Goal: Task Accomplishment & Management: Use online tool/utility

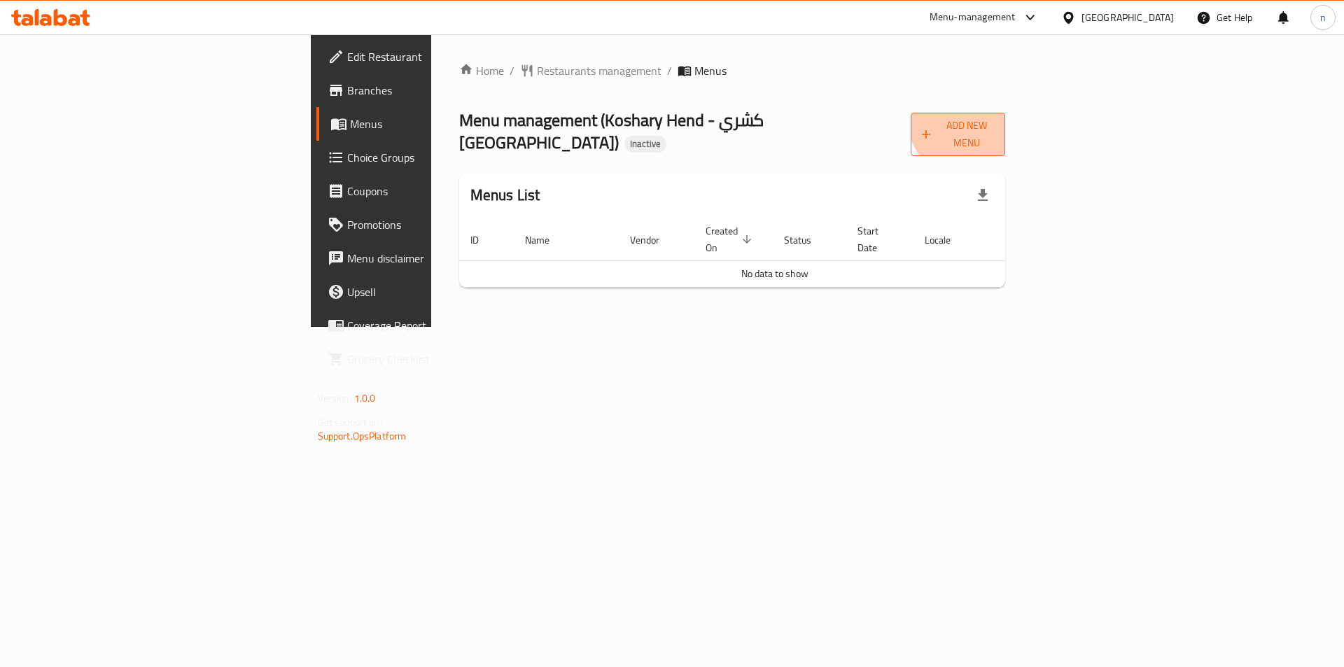
click at [994, 118] on span "Add New Menu" at bounding box center [958, 134] width 73 height 35
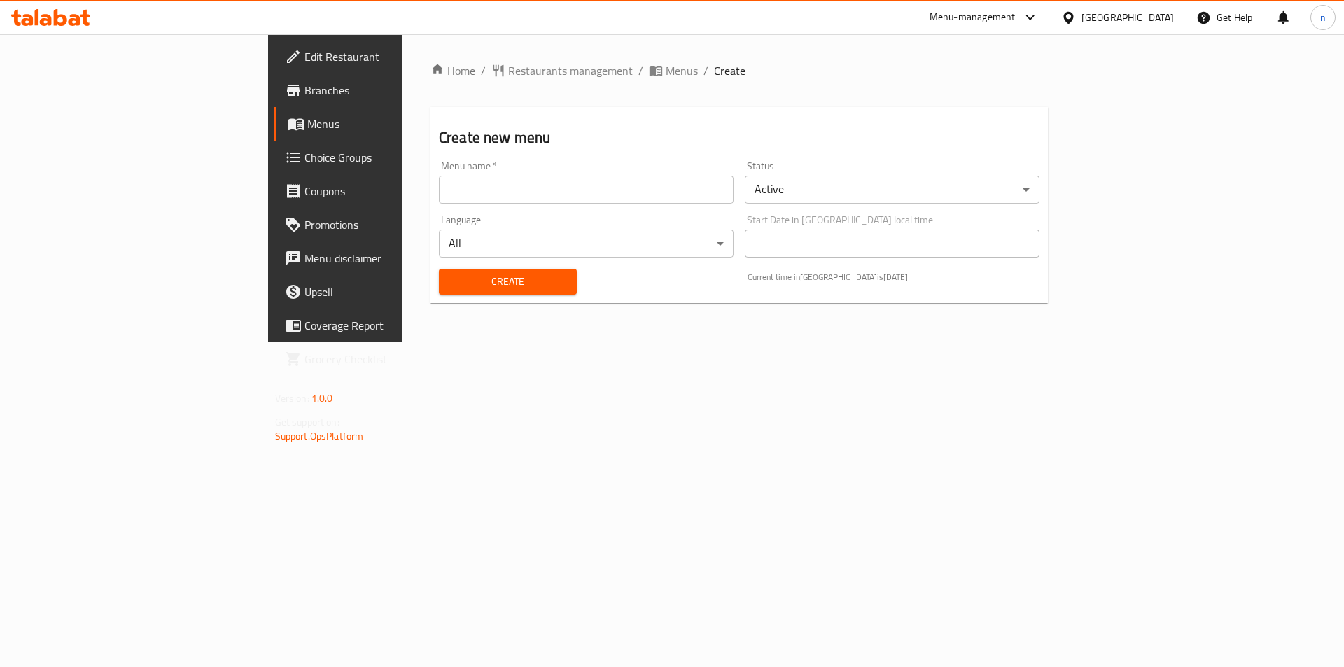
click at [488, 208] on div "Menu name   * Menu name *" at bounding box center [586, 182] width 306 height 54
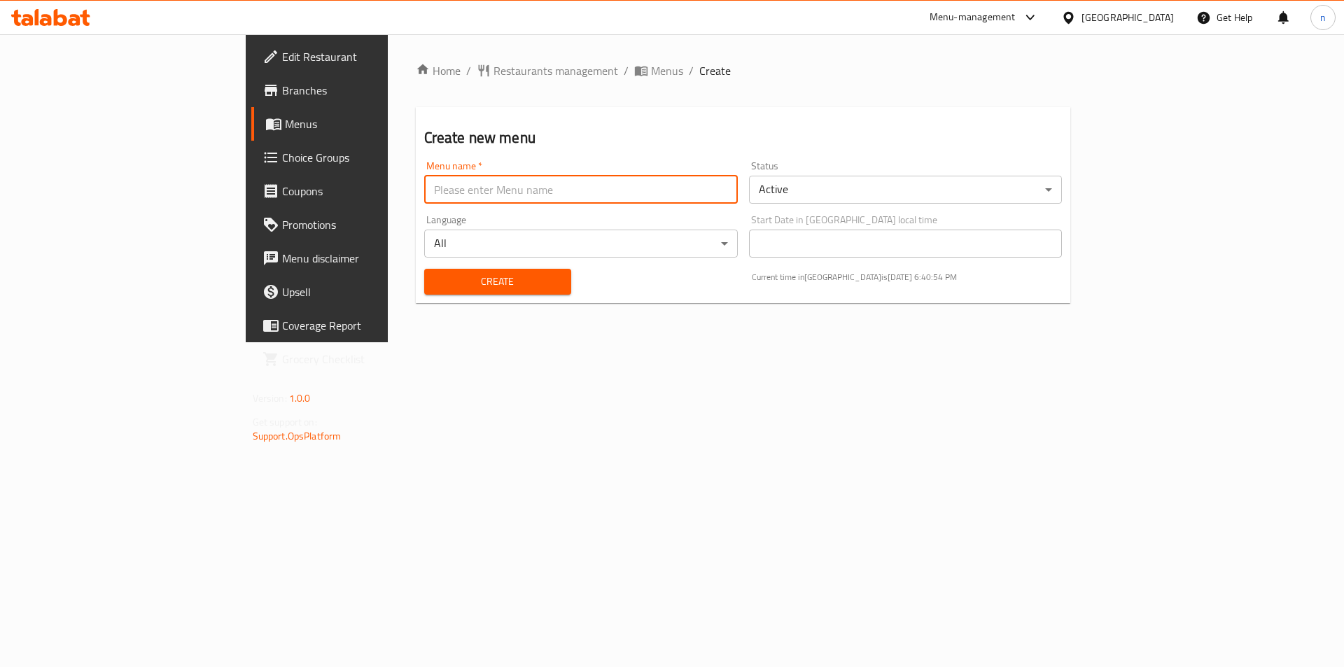
click at [466, 184] on input "text" at bounding box center [581, 190] width 314 height 28
type input "nourhan 17/8"
click at [416, 300] on div "Create" at bounding box center [498, 281] width 164 height 43
click at [424, 291] on button "Create" at bounding box center [497, 282] width 147 height 26
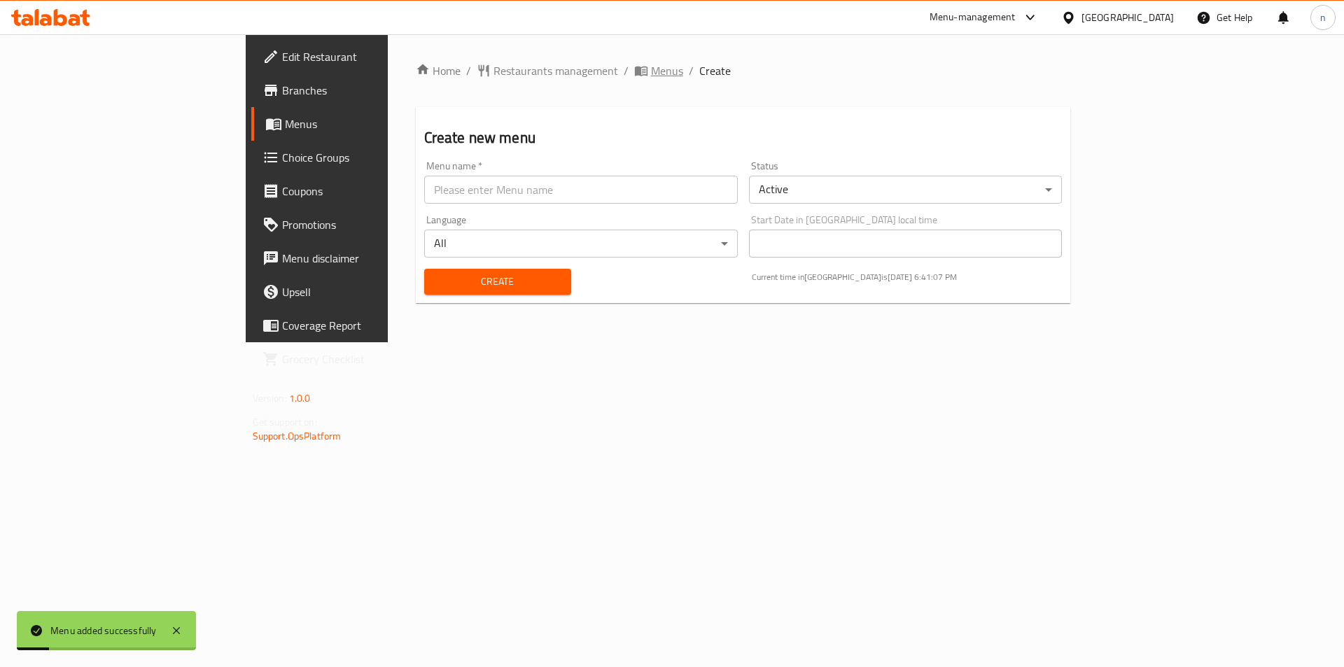
click at [651, 77] on span "Menus" at bounding box center [667, 70] width 32 height 17
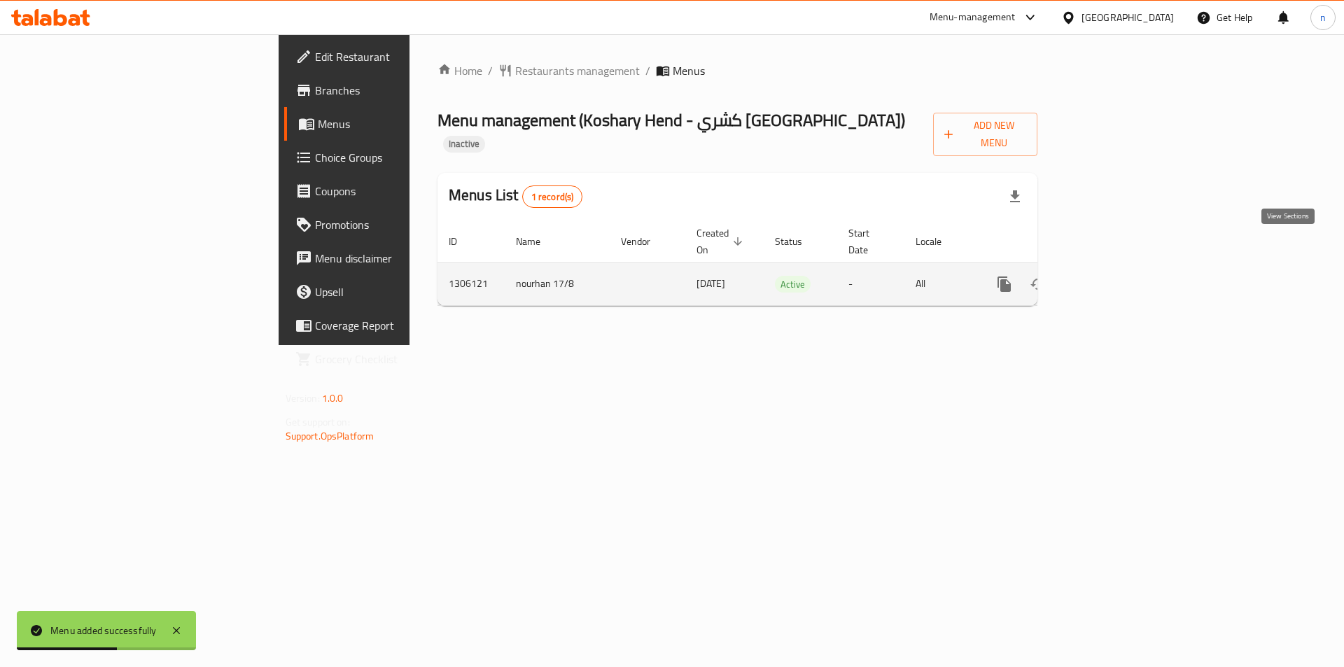
click at [1113, 276] on icon "enhanced table" at bounding box center [1105, 284] width 17 height 17
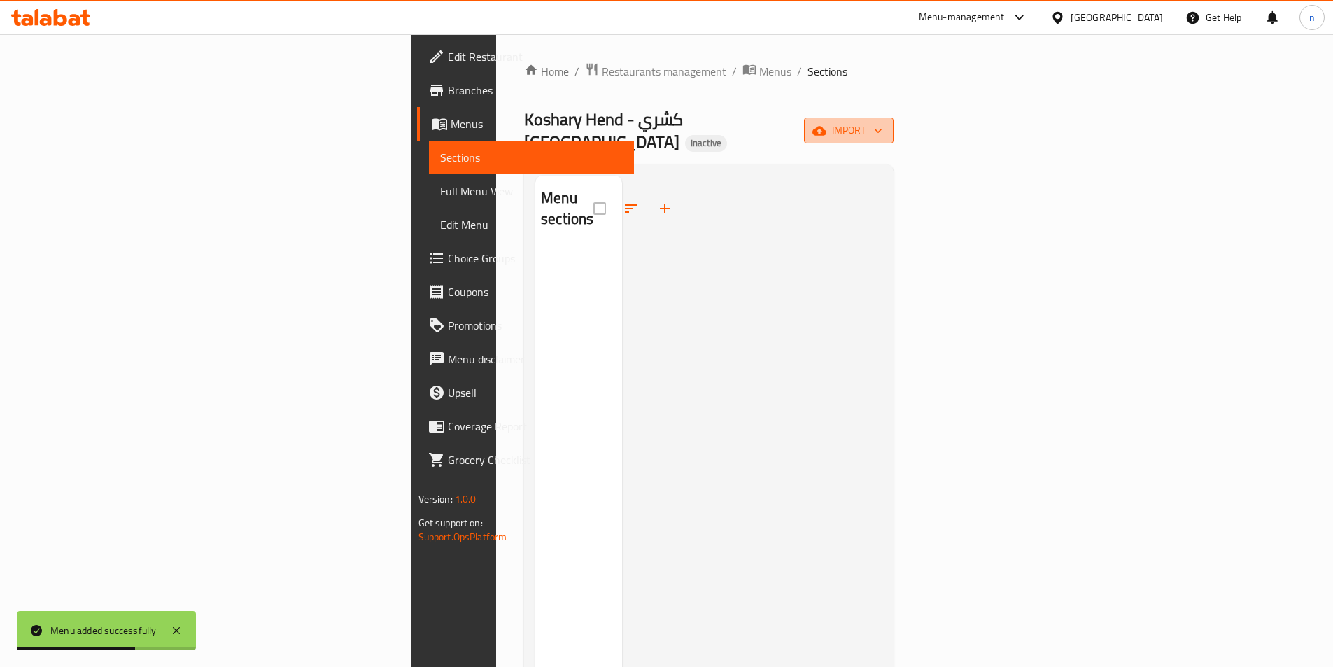
click at [883, 122] on span "import" at bounding box center [848, 130] width 67 height 17
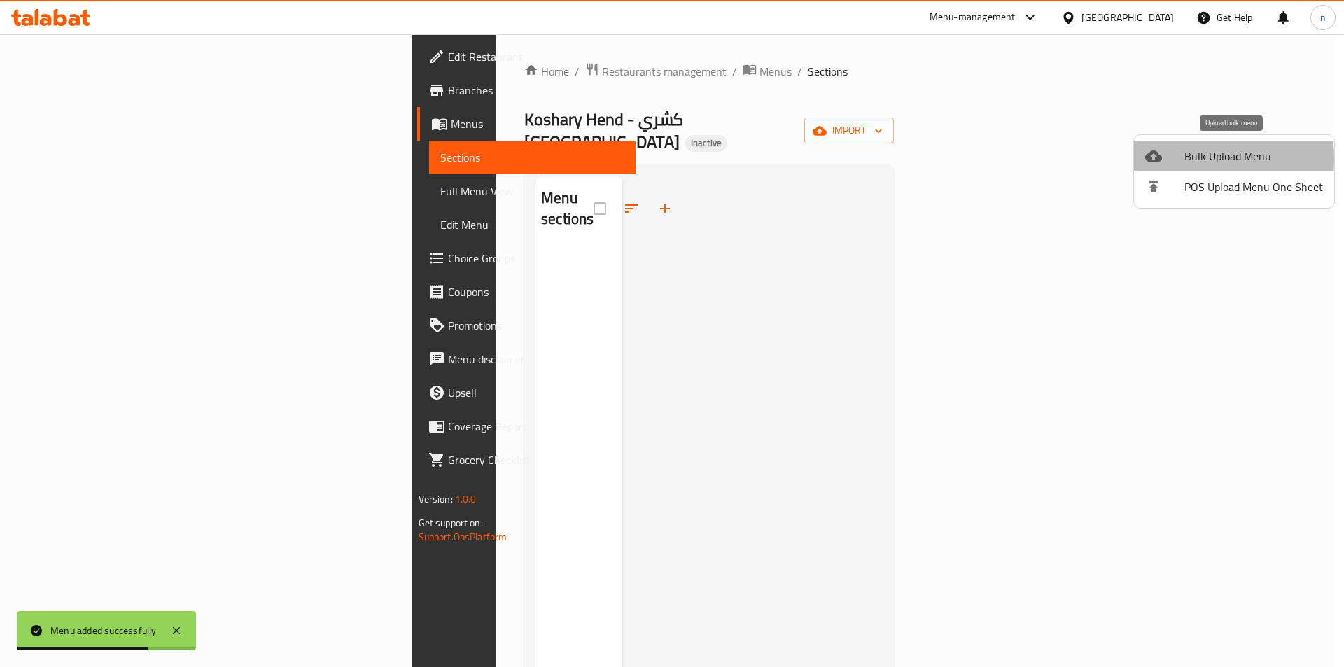
click at [1175, 159] on div at bounding box center [1164, 156] width 39 height 17
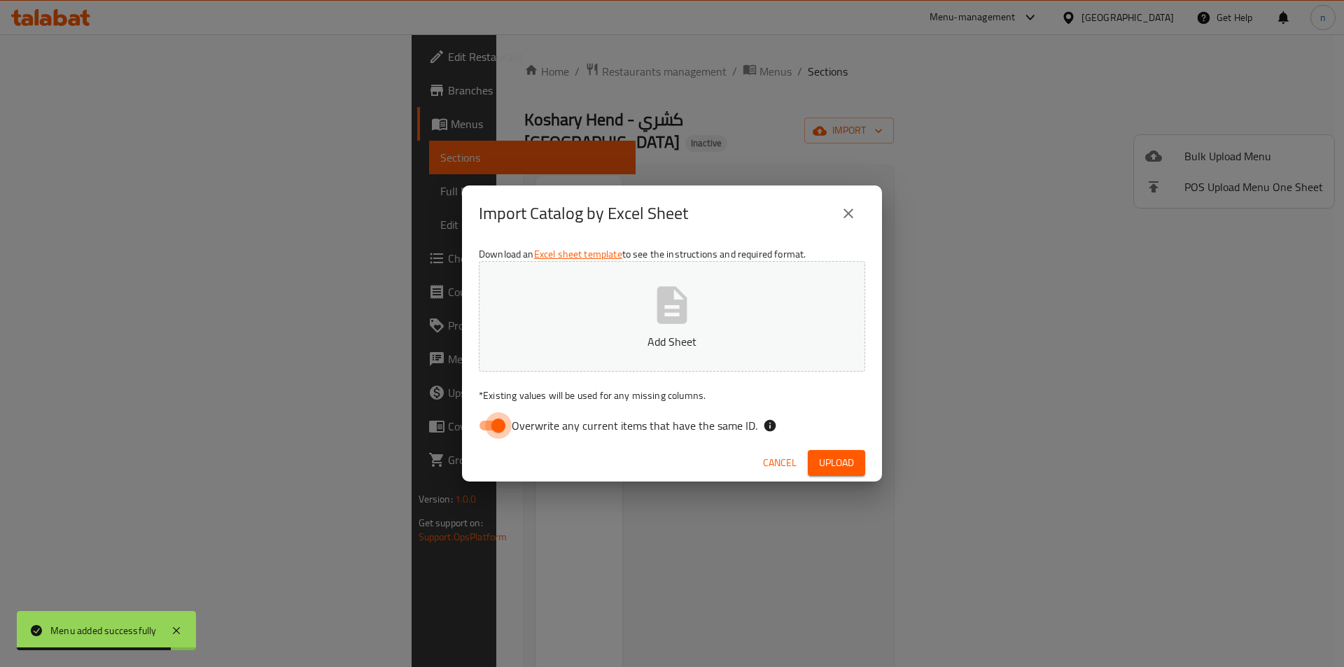
click at [474, 430] on input "Overwrite any current items that have the same ID." at bounding box center [498, 425] width 80 height 27
checkbox input "false"
click at [545, 360] on button "Add Sheet" at bounding box center [672, 316] width 386 height 111
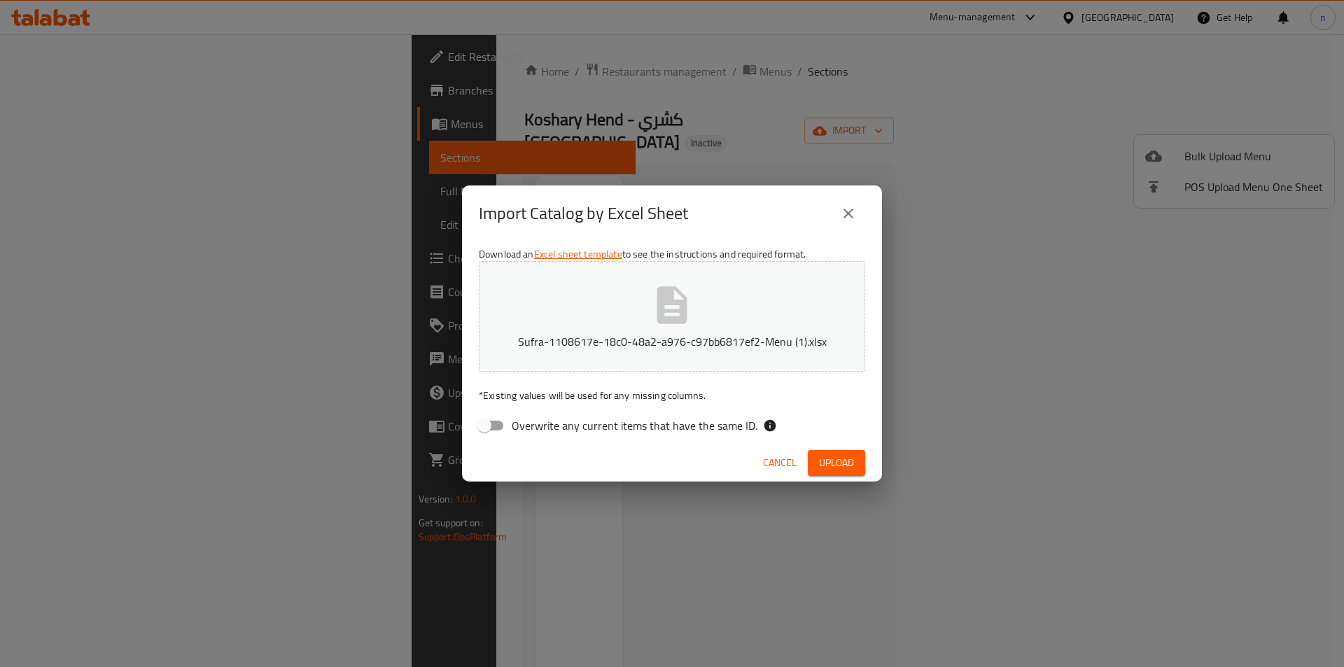
click at [829, 470] on span "Upload" at bounding box center [836, 462] width 35 height 17
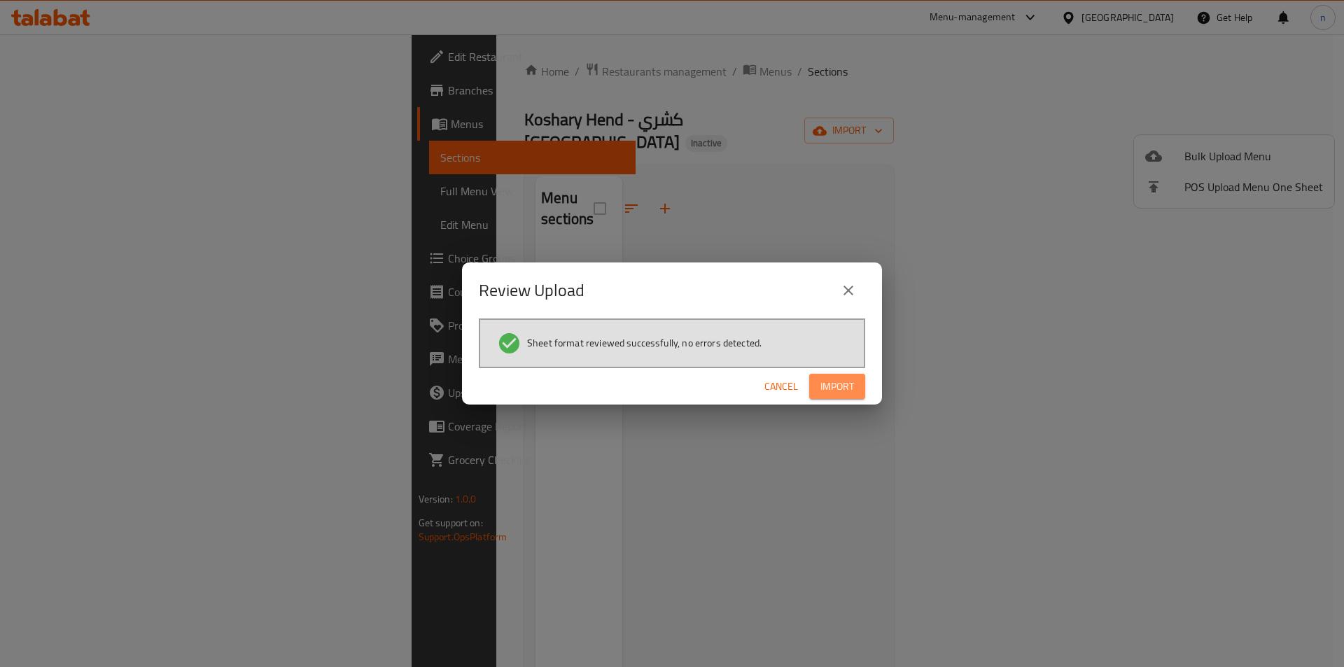
click at [846, 380] on span "Import" at bounding box center [837, 386] width 34 height 17
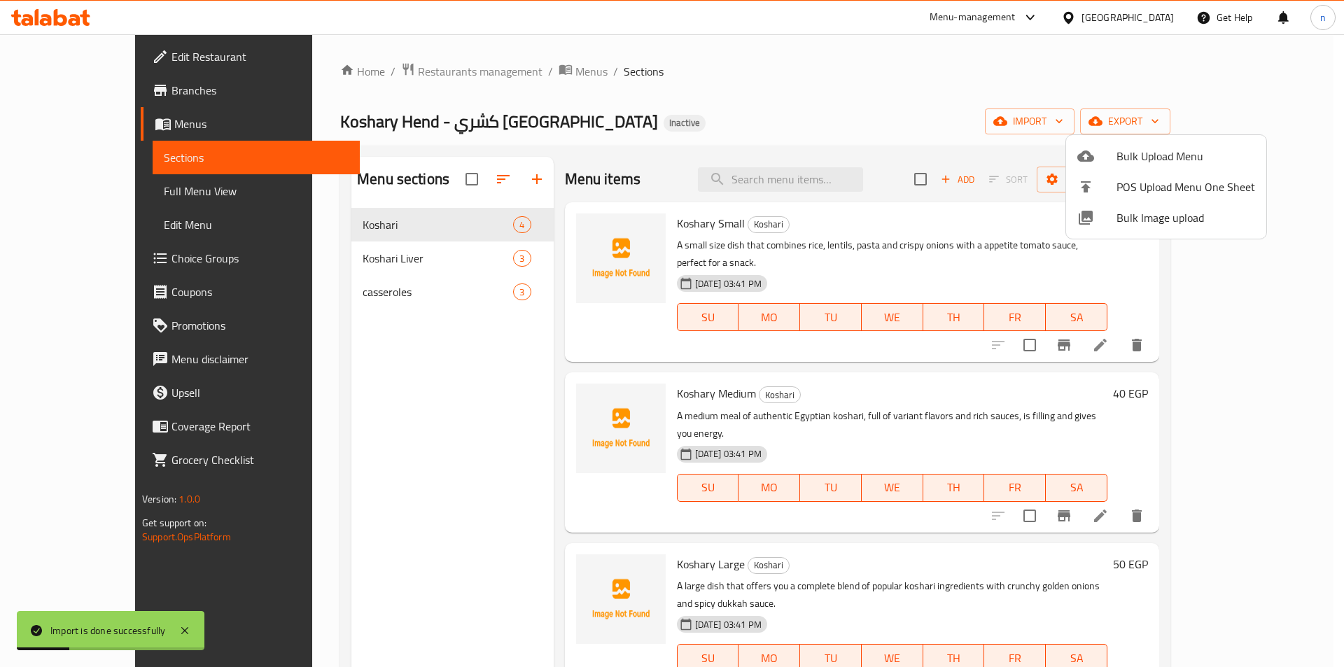
click at [104, 191] on div at bounding box center [672, 333] width 1344 height 667
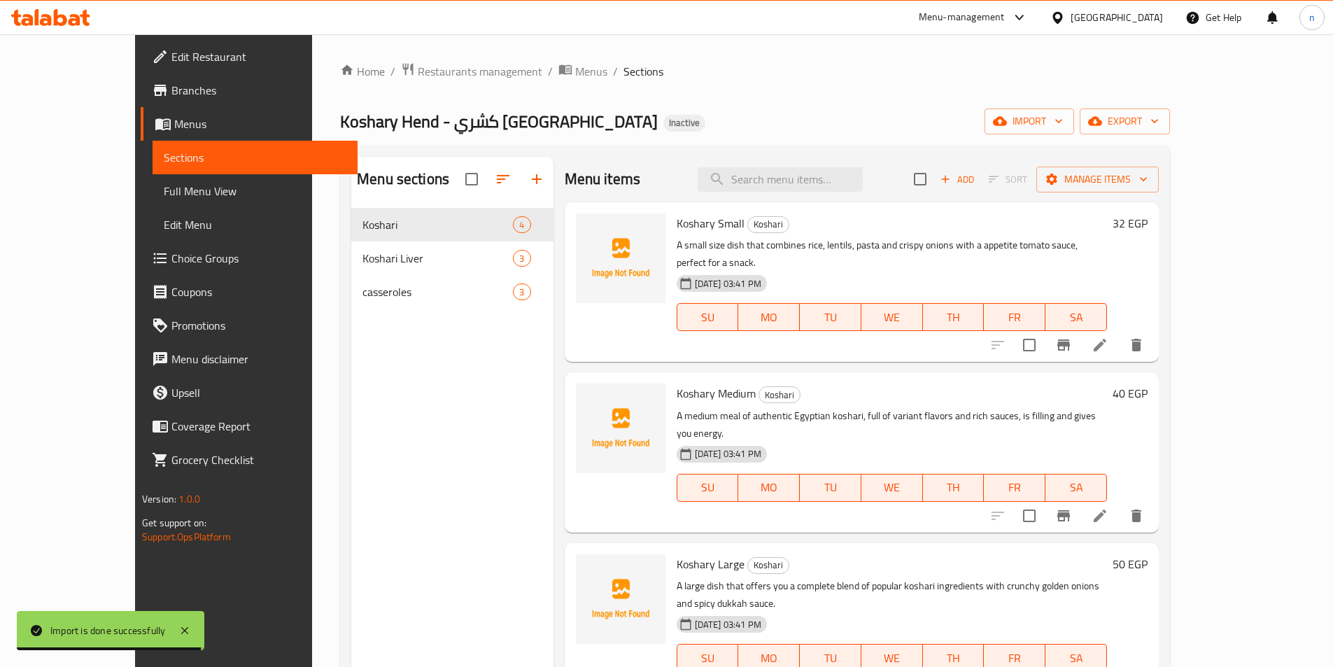
click at [164, 191] on span "Full Menu View" at bounding box center [255, 191] width 183 height 17
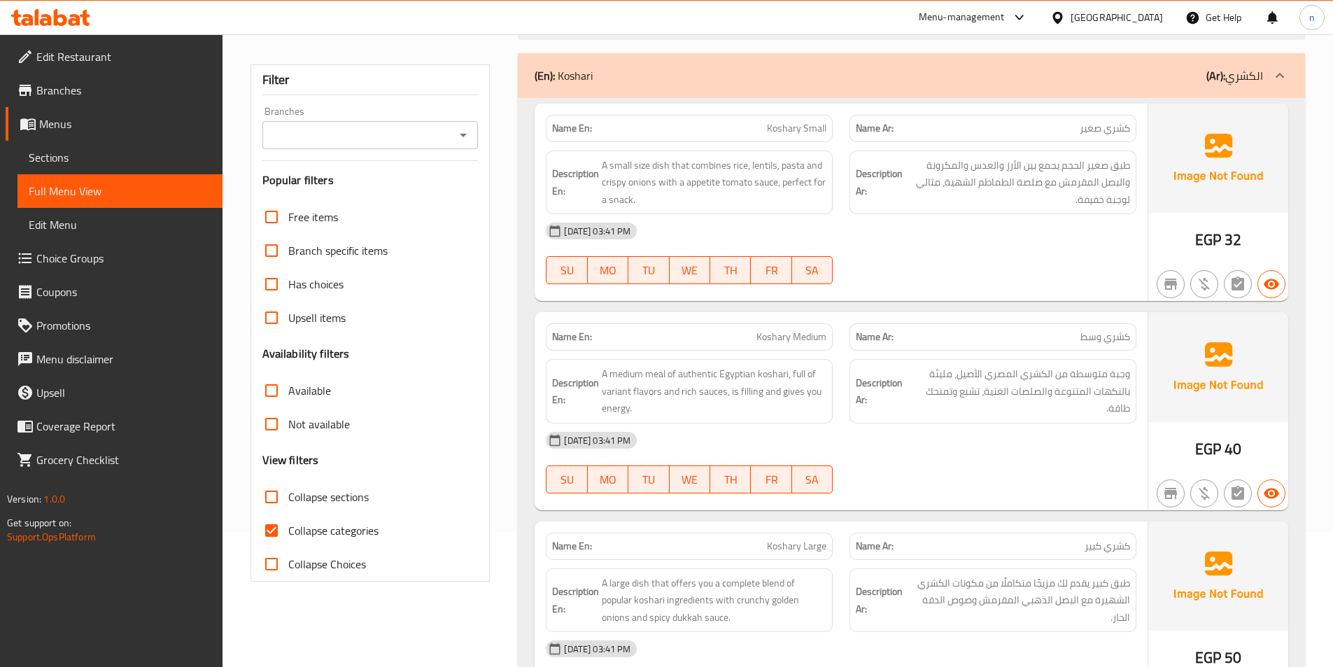
scroll to position [280, 0]
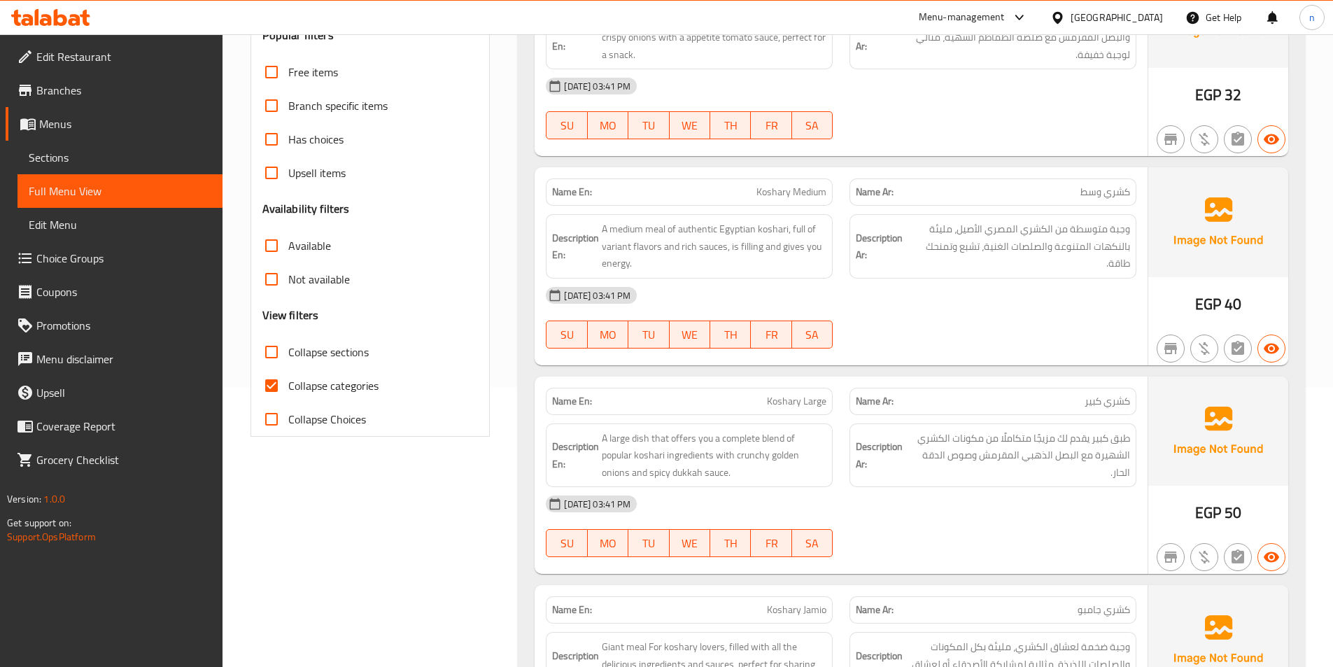
click at [277, 386] on input "Collapse categories" at bounding box center [272, 386] width 34 height 34
checkbox input "false"
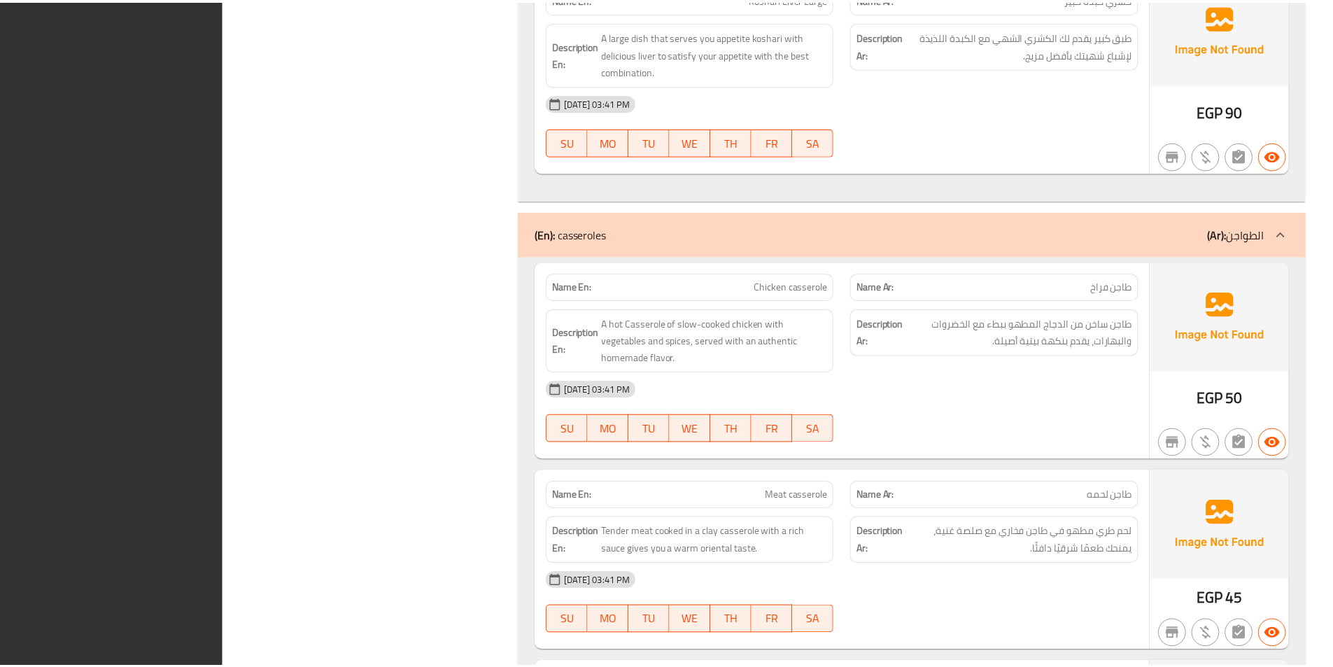
scroll to position [1810, 0]
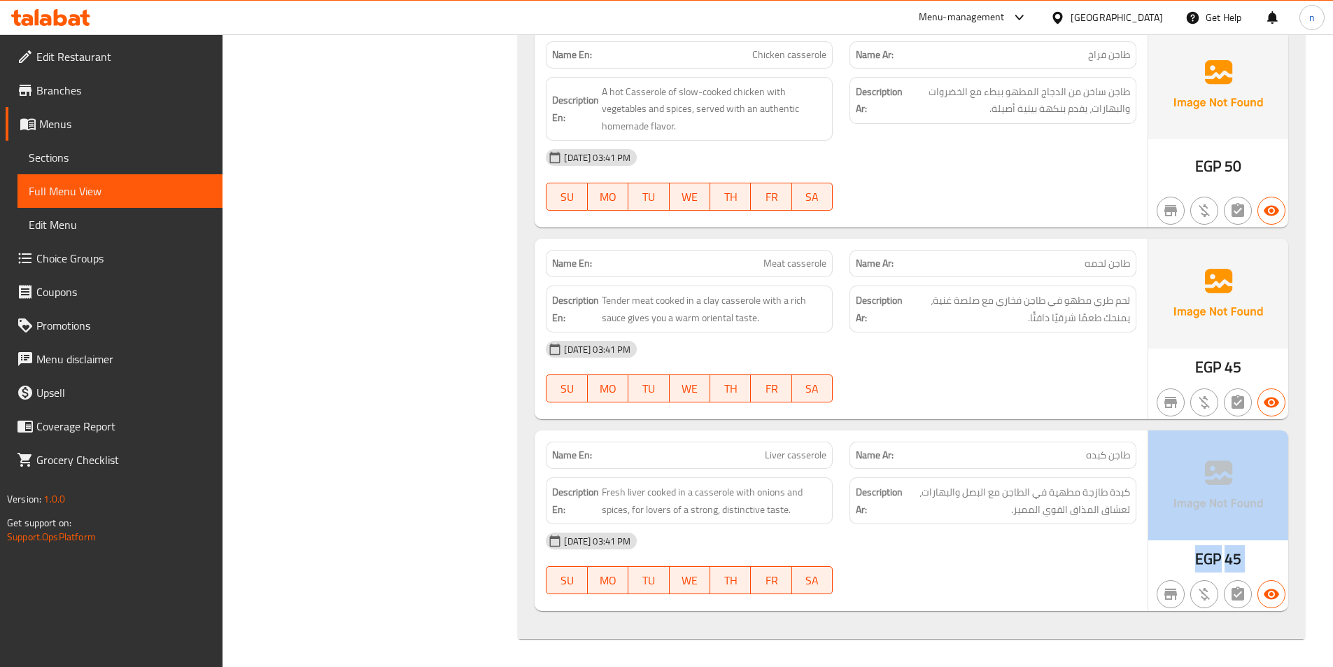
drag, startPoint x: 1332, startPoint y: 581, endPoint x: 1335, endPoint y: 546, distance: 35.2
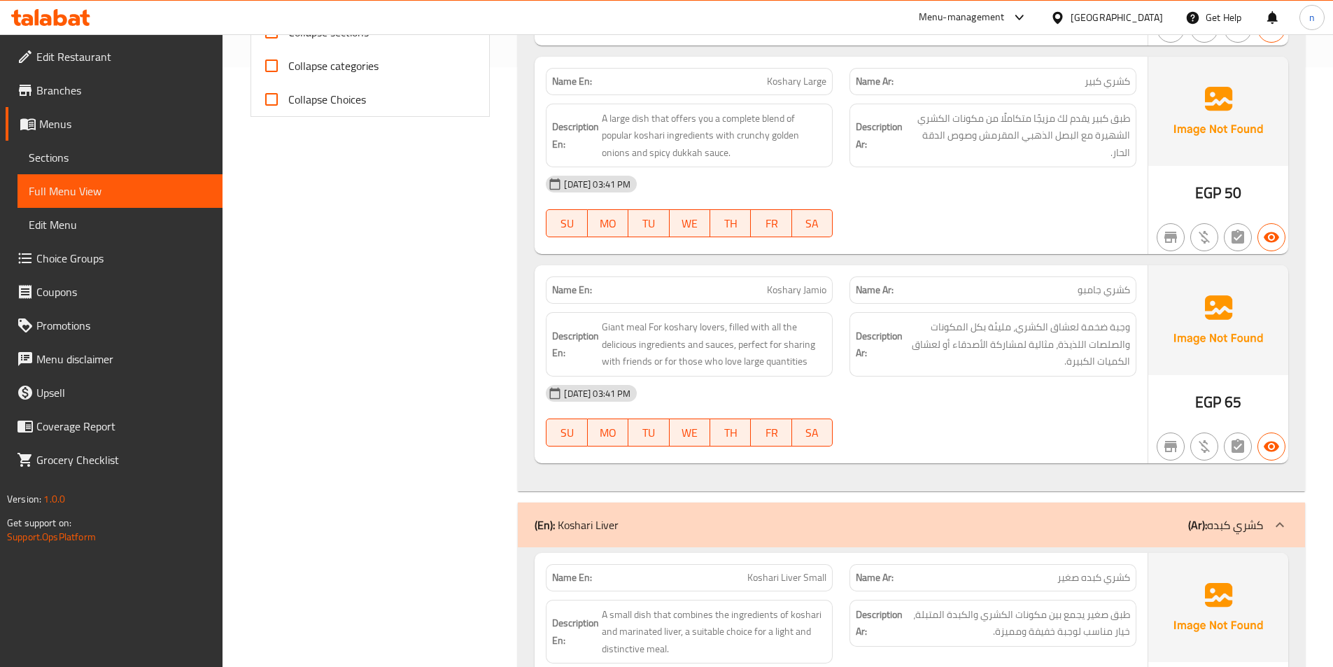
scroll to position [0, 0]
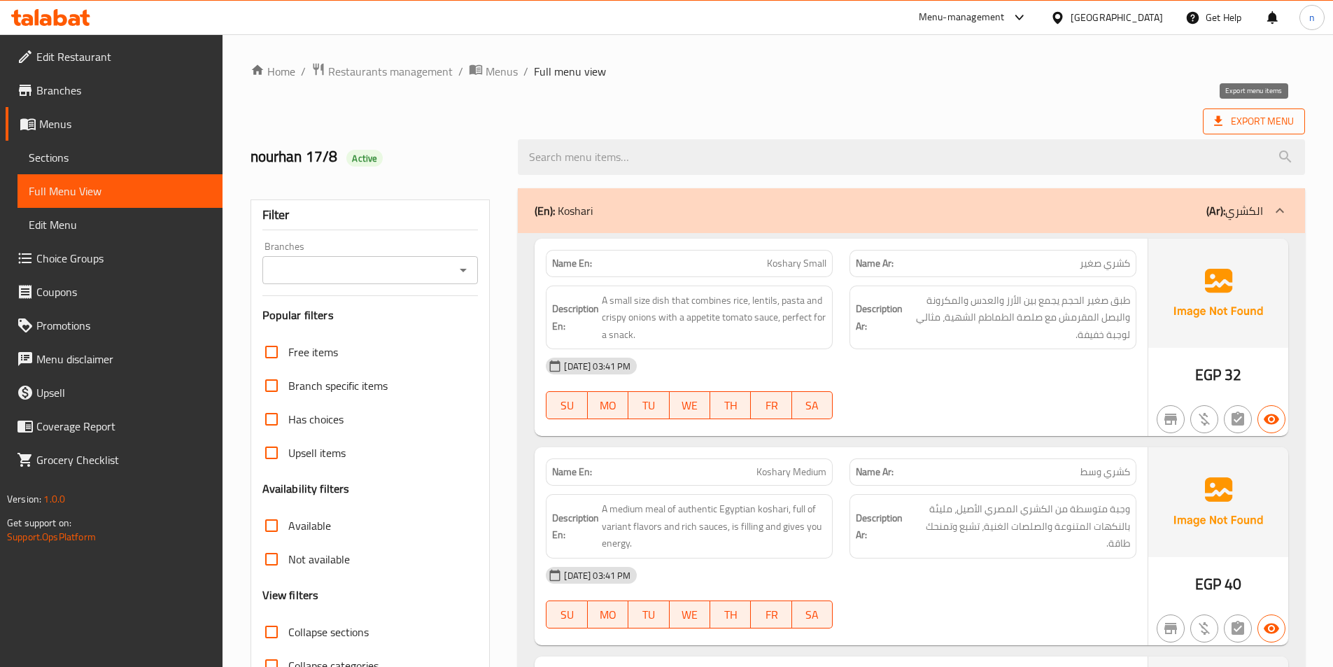
click at [1226, 122] on span "Export Menu" at bounding box center [1254, 121] width 80 height 17
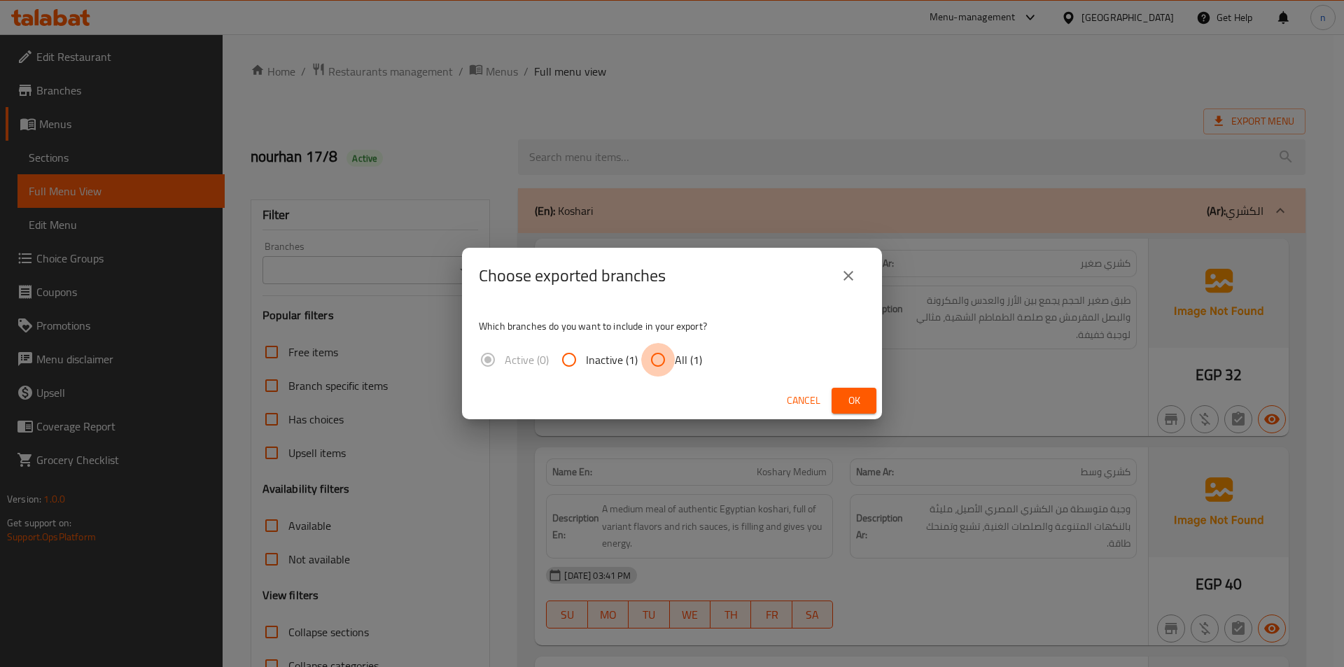
click at [646, 360] on input "All (1)" at bounding box center [658, 360] width 34 height 34
radio input "true"
click at [841, 395] on button "Ok" at bounding box center [853, 401] width 45 height 26
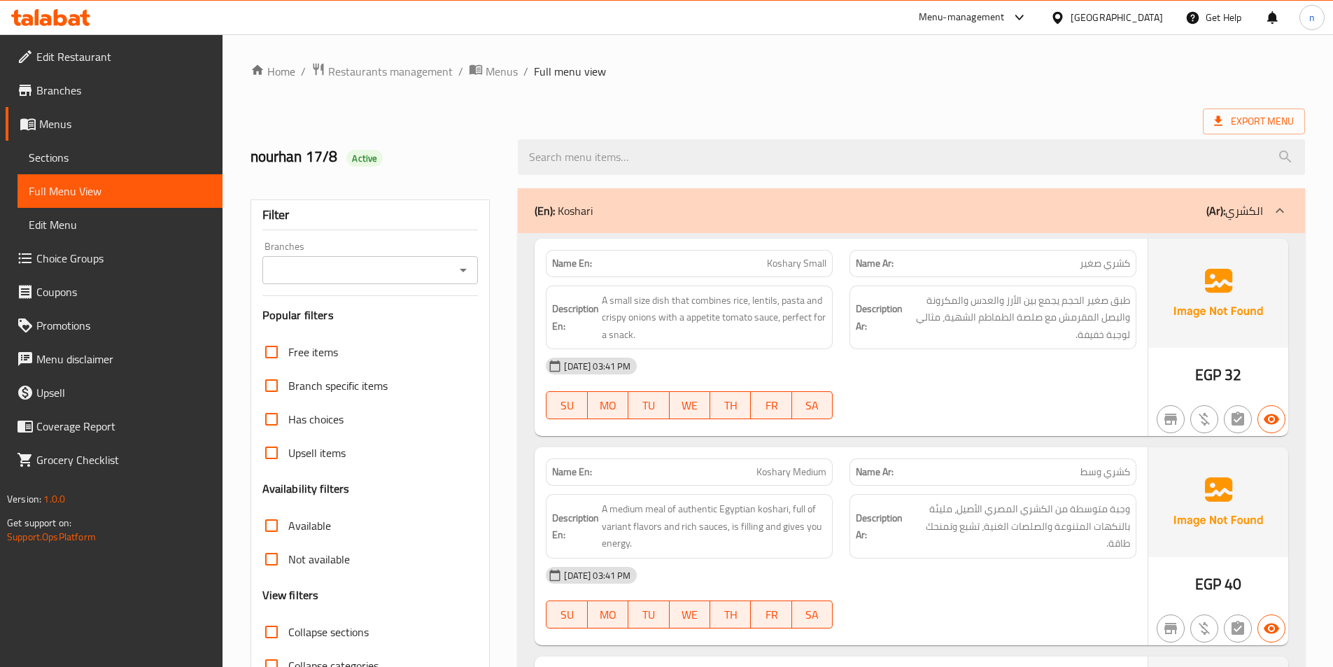
drag, startPoint x: 596, startPoint y: 208, endPoint x: 544, endPoint y: 204, distance: 51.9
click at [544, 204] on div "(En): Koshari (Ar): الكشري" at bounding box center [899, 210] width 729 height 17
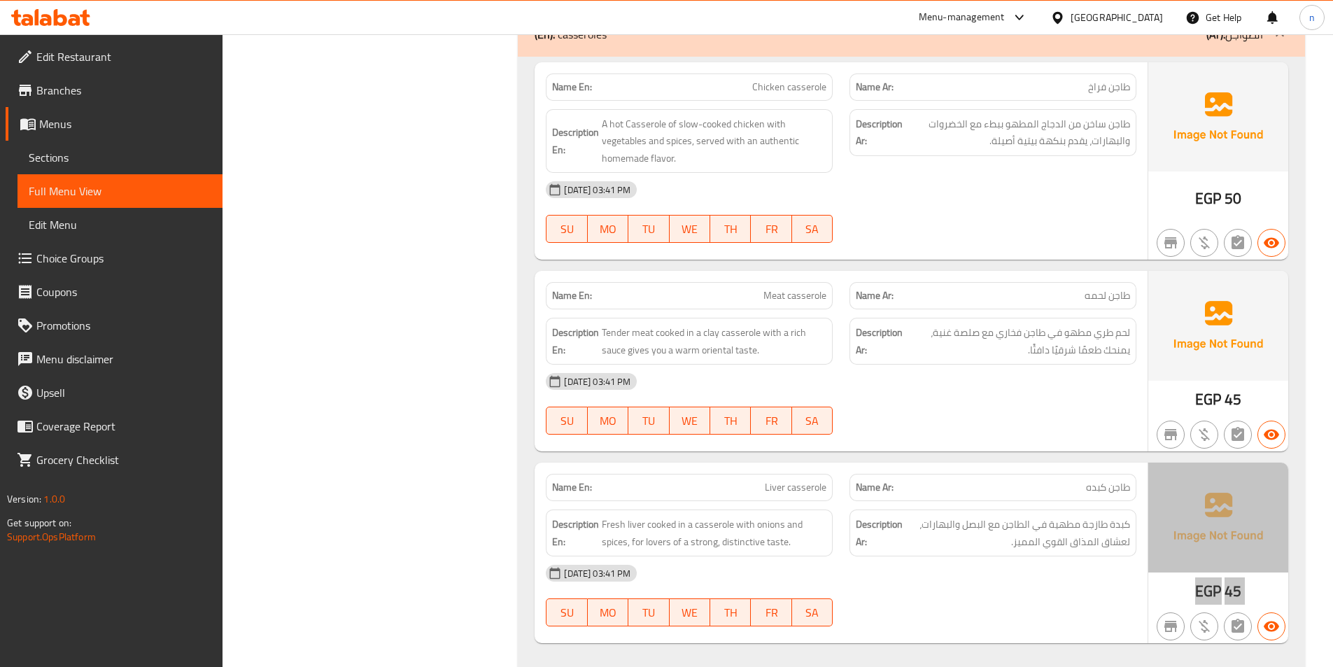
scroll to position [941, 0]
